Goal: Task Accomplishment & Management: Manage account settings

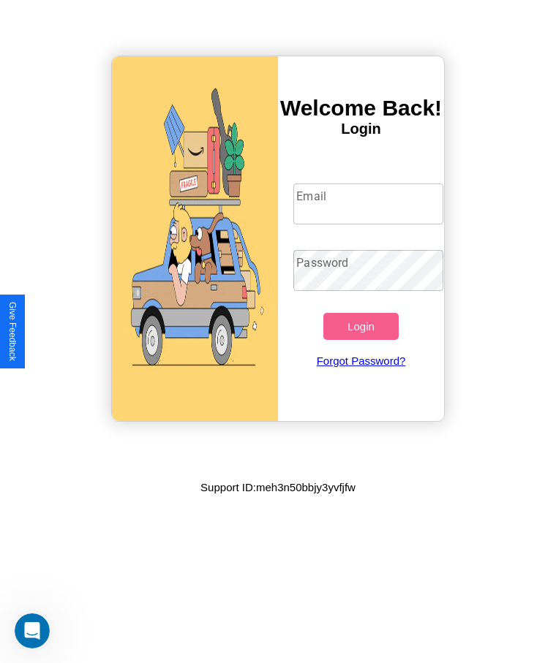
click at [368, 204] on input "Email" at bounding box center [367, 203] width 149 height 41
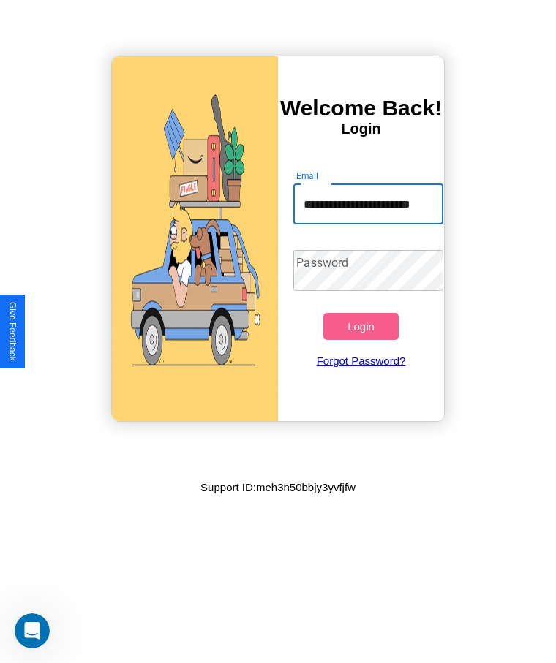
scroll to position [0, 20]
type input "**********"
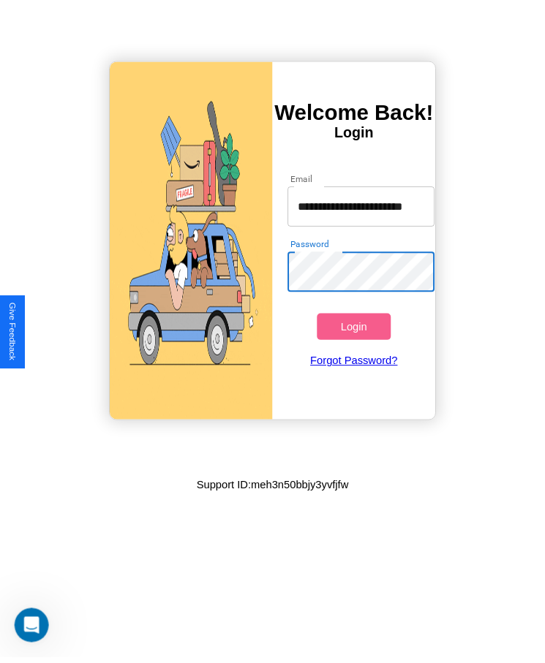
scroll to position [0, 0]
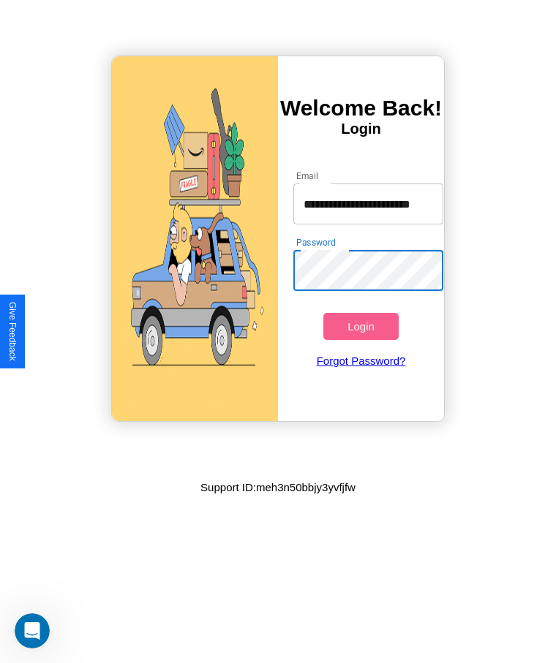
click at [360, 326] on button "Login" at bounding box center [360, 326] width 75 height 27
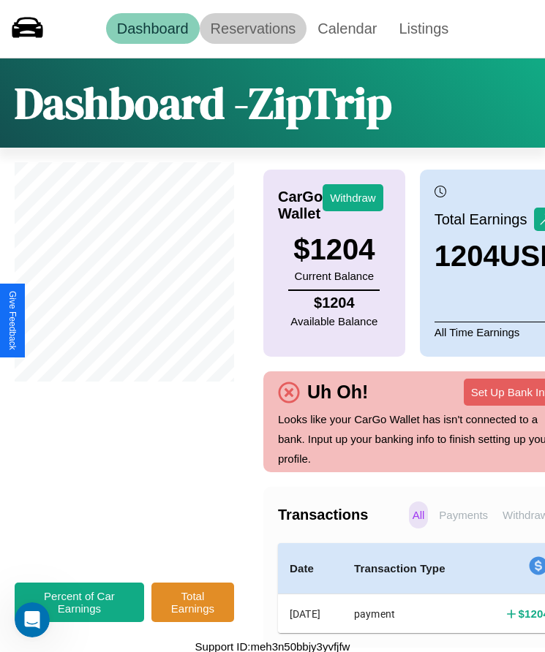
click at [252, 29] on link "Reservations" at bounding box center [253, 28] width 107 height 31
